Goal: Complete application form: Complete application form

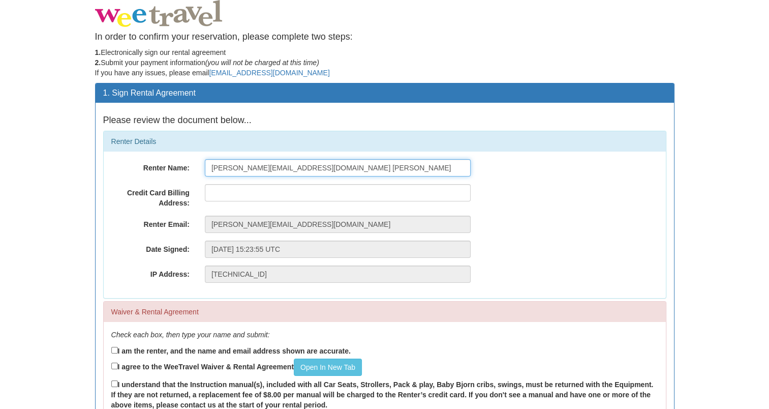
click at [352, 173] on input "[PERSON_NAME][EMAIL_ADDRESS][DOMAIN_NAME] [PERSON_NAME]" at bounding box center [338, 167] width 266 height 17
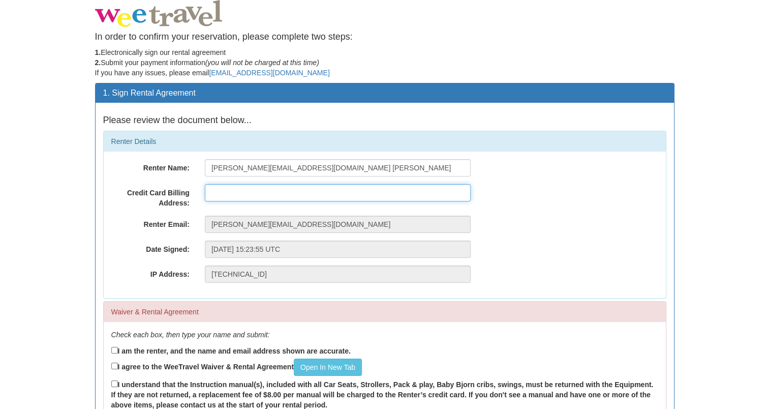
click at [274, 195] on input "text" at bounding box center [338, 192] width 266 height 17
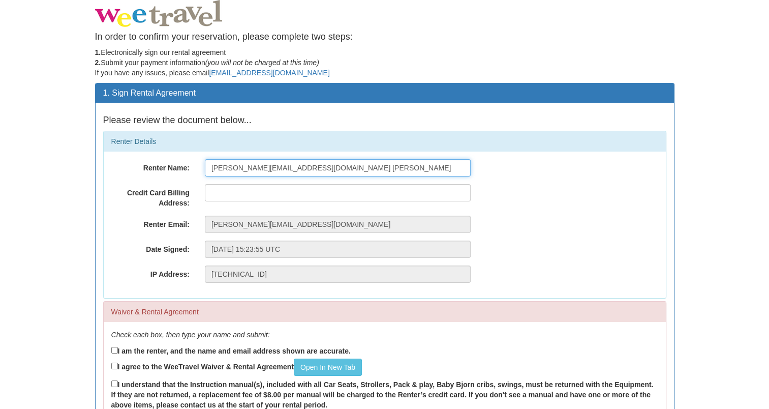
drag, startPoint x: 297, startPoint y: 168, endPoint x: 81, endPoint y: 167, distance: 216.1
click at [81, 167] on body "In order to confirm your reservation, please complete two steps: 1. Electronica…" at bounding box center [384, 278] width 769 height 556
type input "[PERSON_NAME]"
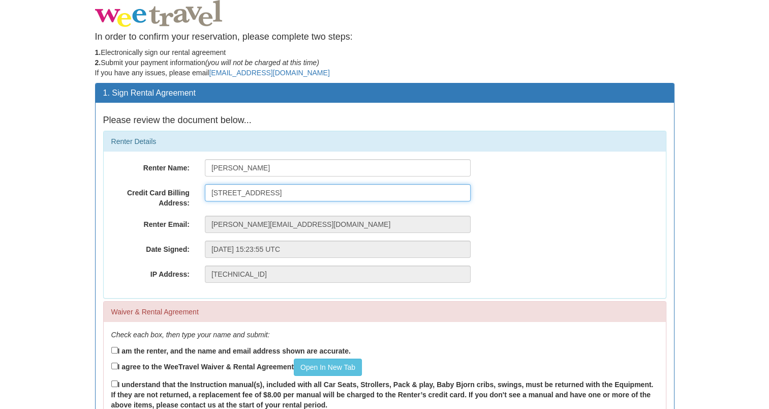
click at [316, 199] on input "[STREET_ADDRESS]" at bounding box center [338, 192] width 266 height 17
type input "[STREET_ADDRESS]"
click at [640, 213] on div "Renter Name: [PERSON_NAME] Credit Card Billing Address: [STREET_ADDRESS] Renter…" at bounding box center [385, 225] width 562 height 146
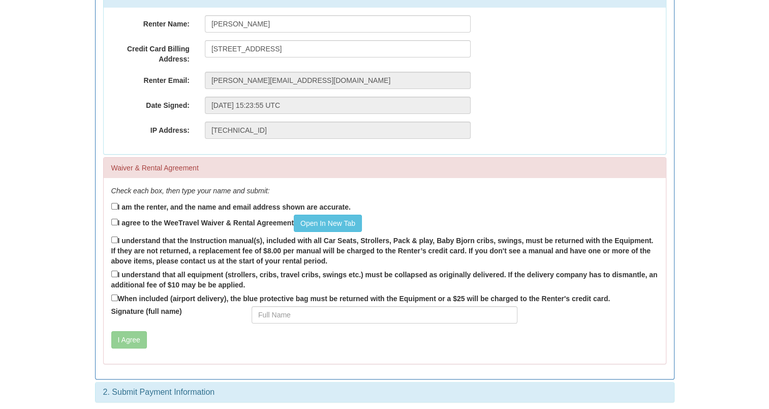
scroll to position [147, 0]
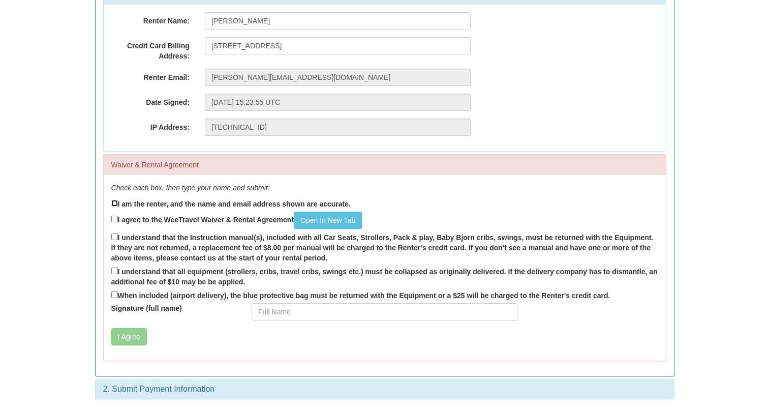
click at [116, 201] on input "I am the renter, and the name and email address shown are accurate." at bounding box center [114, 203] width 7 height 7
checkbox input "true"
click at [115, 220] on input "I agree to the WeeTravel Waiver & Rental Agreement Open In [GEOGRAPHIC_DATA]" at bounding box center [114, 219] width 7 height 7
checkbox input "true"
click at [116, 234] on input "I understand that the Instruction manual(s), included with all Car Seats, Strol…" at bounding box center [114, 236] width 7 height 7
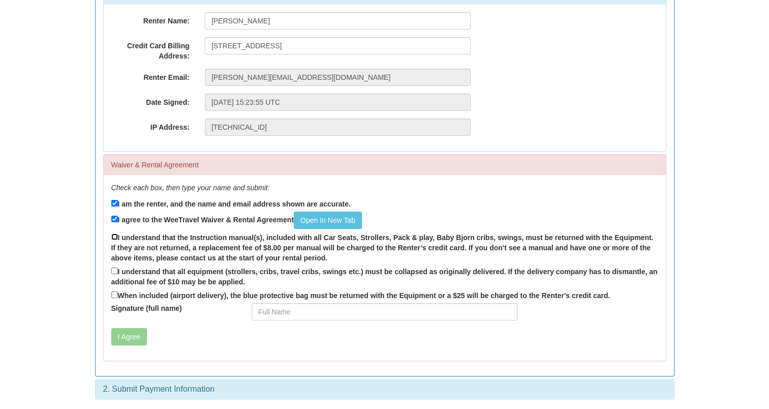
checkbox input "true"
click at [115, 271] on input "I understand that all equipment (strollers, cribs, travel cribs, swings etc.) m…" at bounding box center [114, 271] width 7 height 7
checkbox input "true"
click at [113, 295] on input "When included (airport delivery), the blue protective bag must be returned with…" at bounding box center [114, 294] width 7 height 7
checkbox input "true"
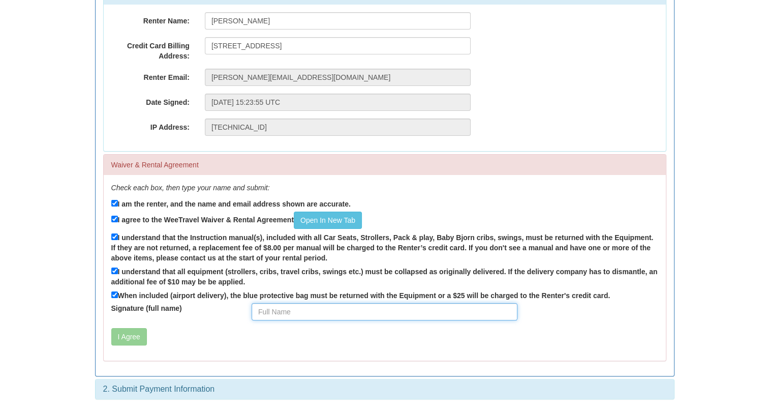
click at [293, 310] on input "Signature (full name)" at bounding box center [385, 311] width 266 height 17
type input "[PERSON_NAME]"
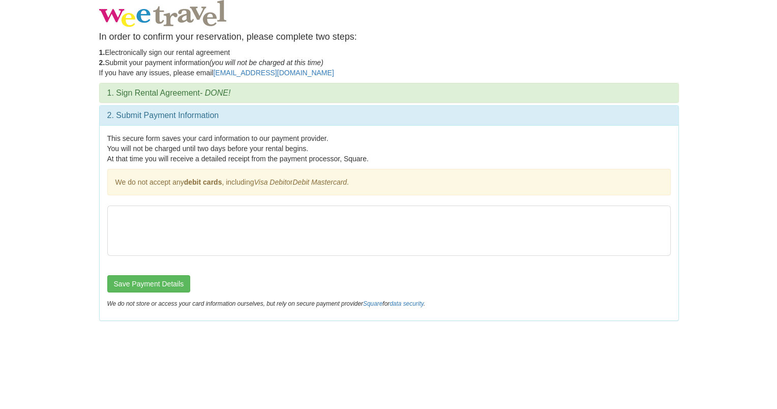
scroll to position [0, 0]
click at [163, 285] on button "Save Payment Details" at bounding box center [148, 283] width 83 height 17
click at [135, 280] on button "Save Payment Details" at bounding box center [148, 283] width 83 height 17
